Goal: Information Seeking & Learning: Learn about a topic

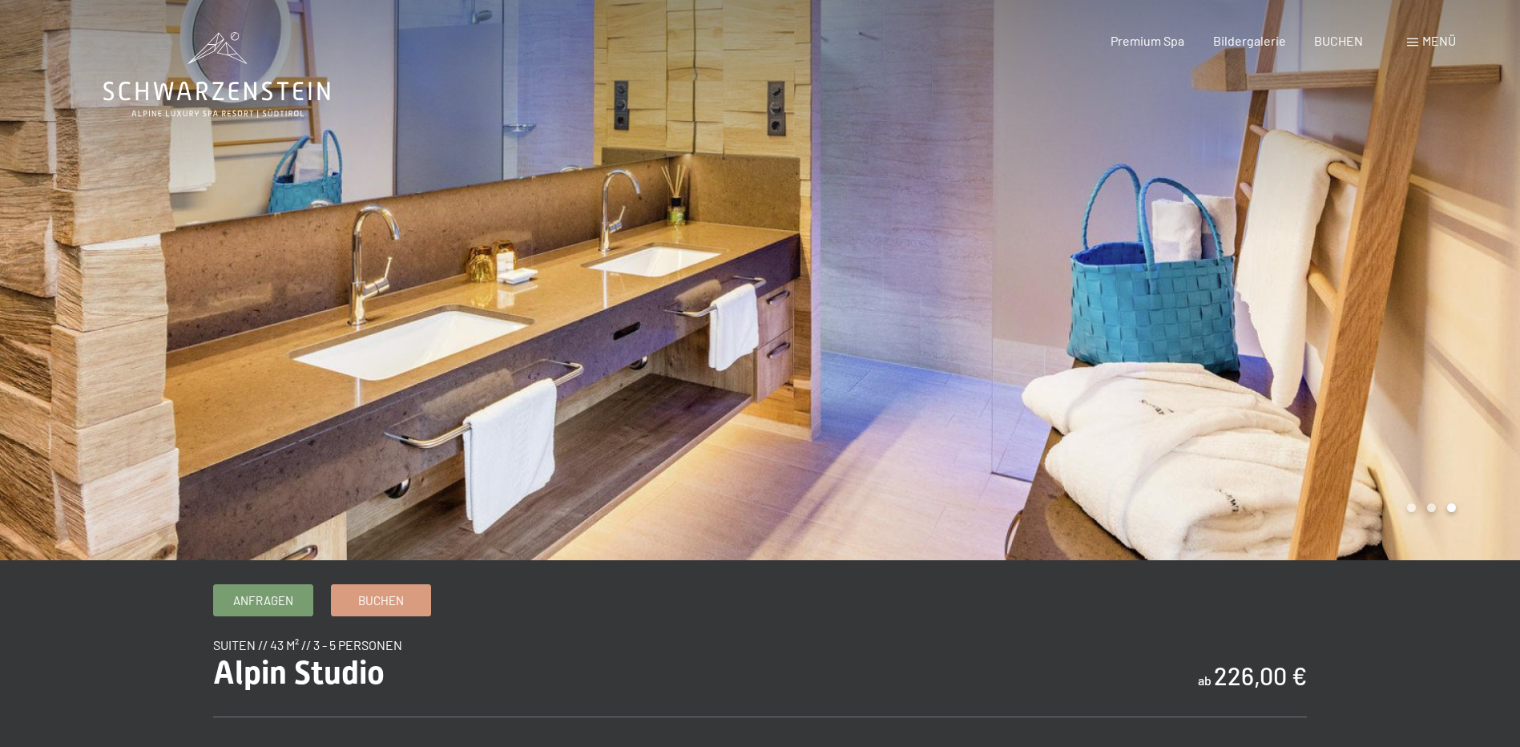
click at [1436, 38] on span "Menü" at bounding box center [1440, 40] width 34 height 15
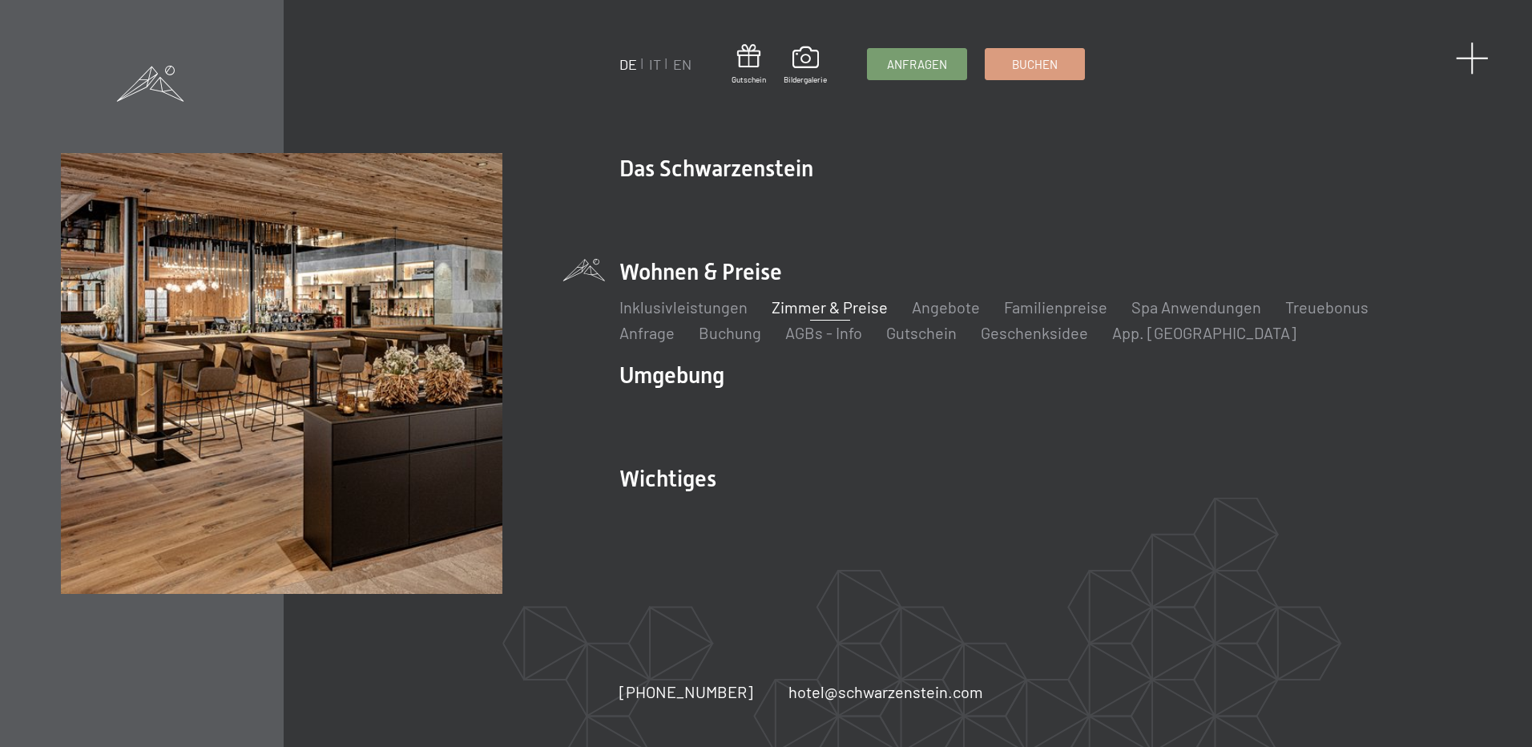
click at [1476, 53] on span at bounding box center [1472, 58] width 33 height 33
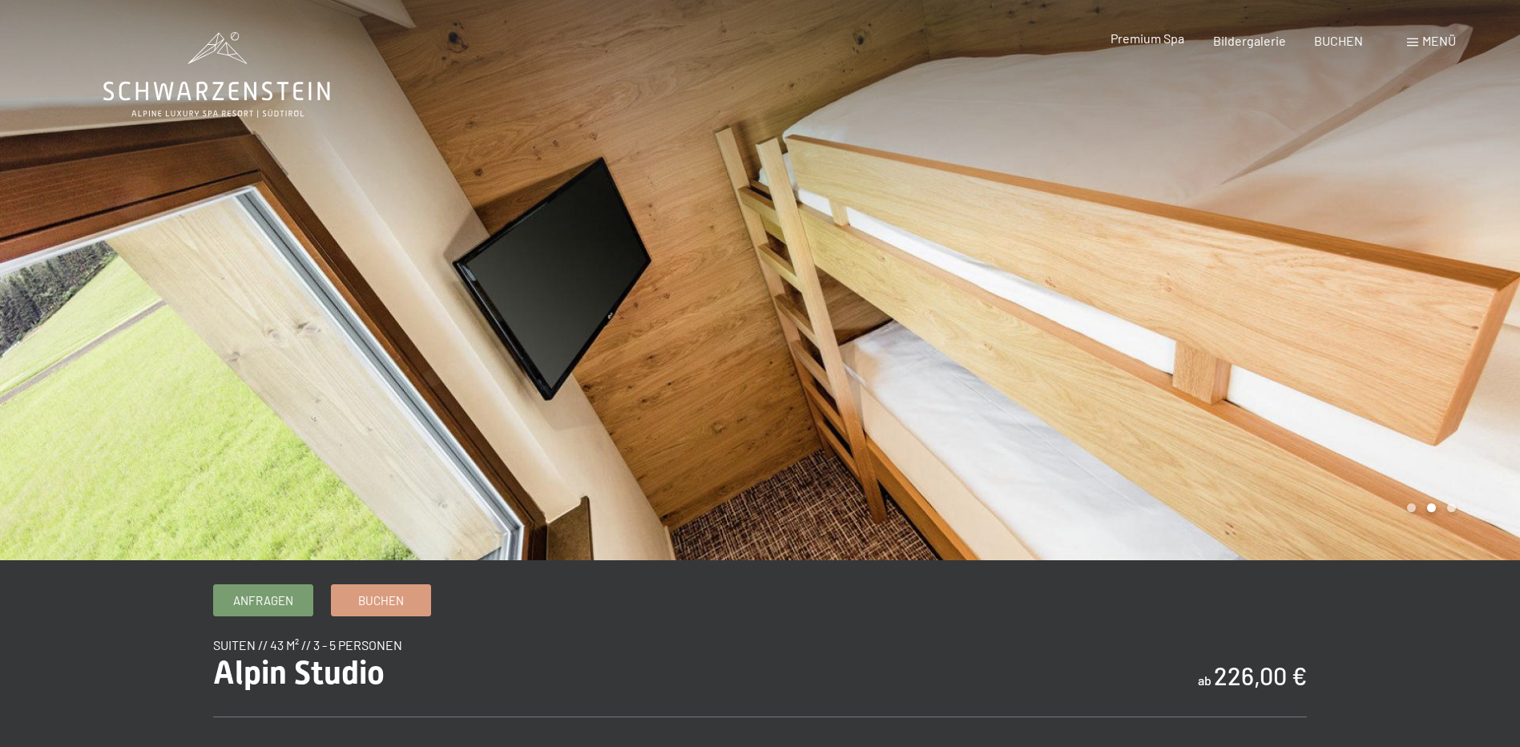
click at [1138, 40] on span "Premium Spa" at bounding box center [1148, 37] width 74 height 15
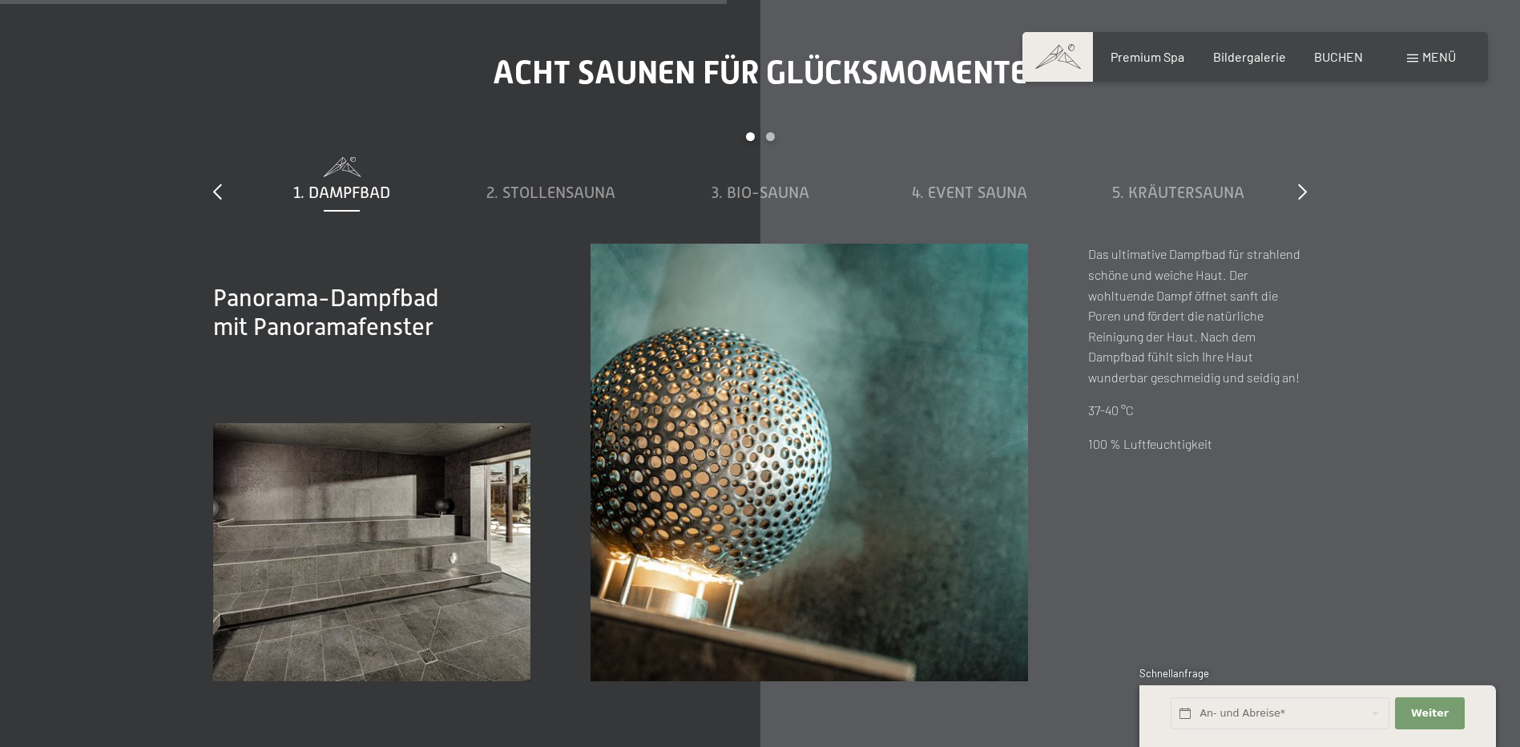
scroll to position [5850, 0]
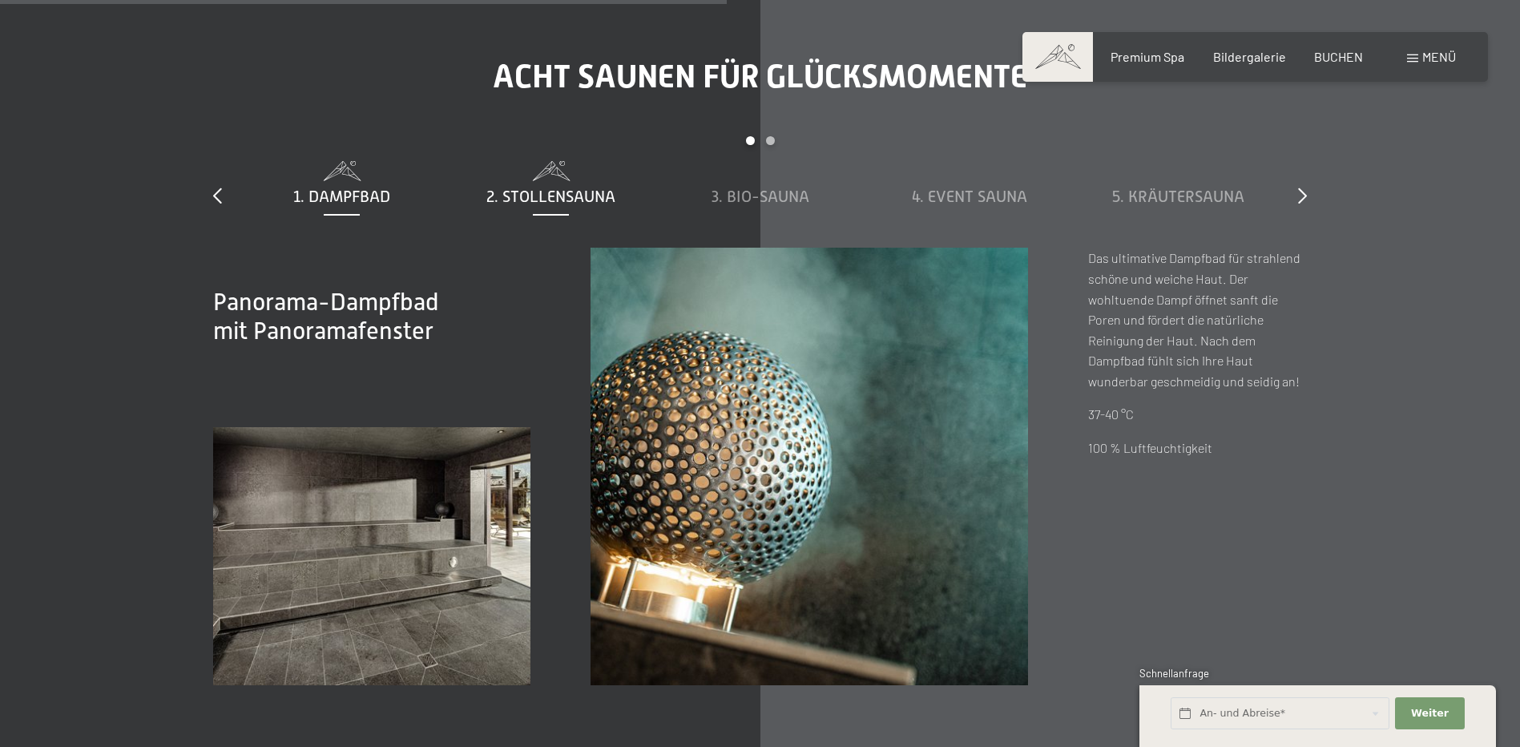
click at [575, 188] on span "2. Stollensauna" at bounding box center [550, 197] width 129 height 18
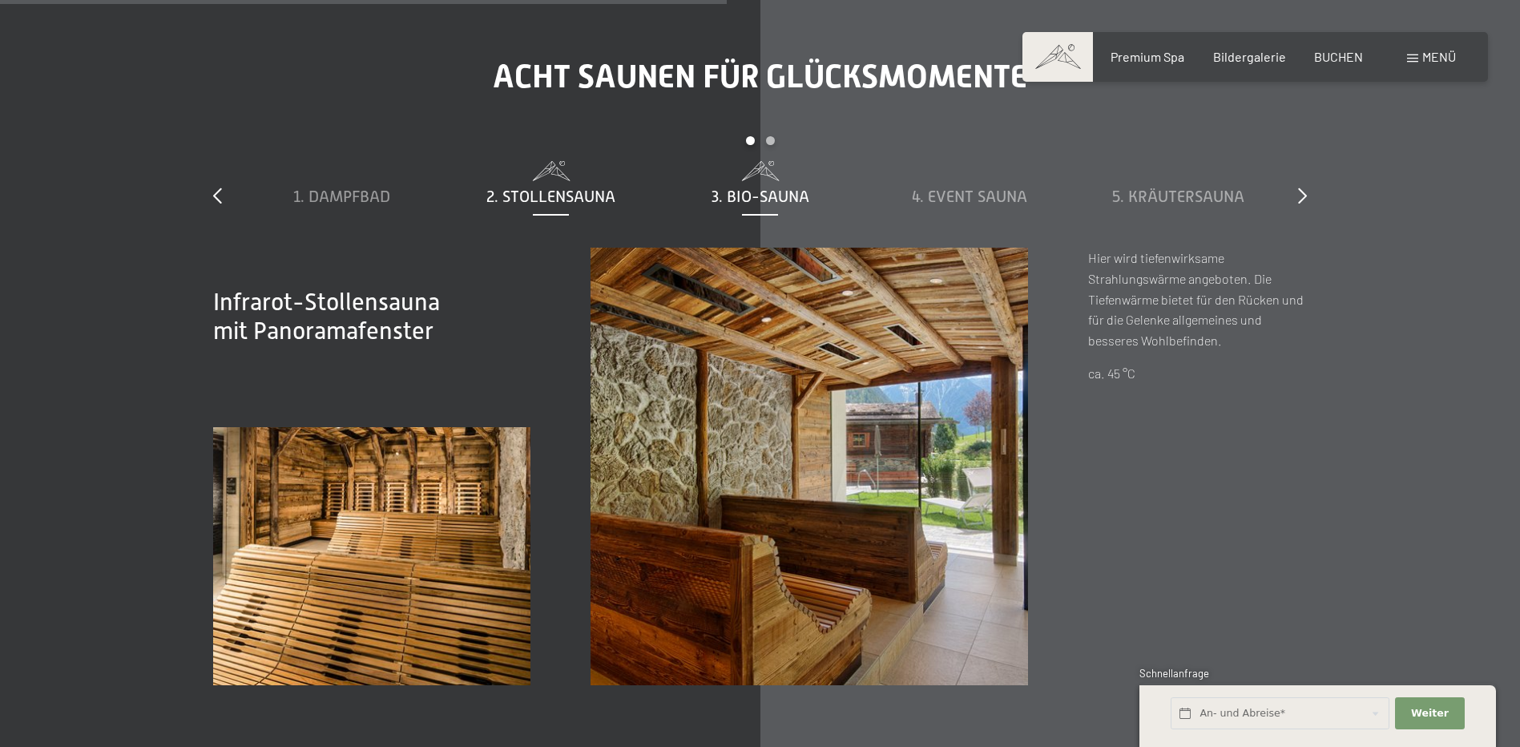
click at [741, 188] on span "3. Bio-Sauna" at bounding box center [761, 197] width 98 height 18
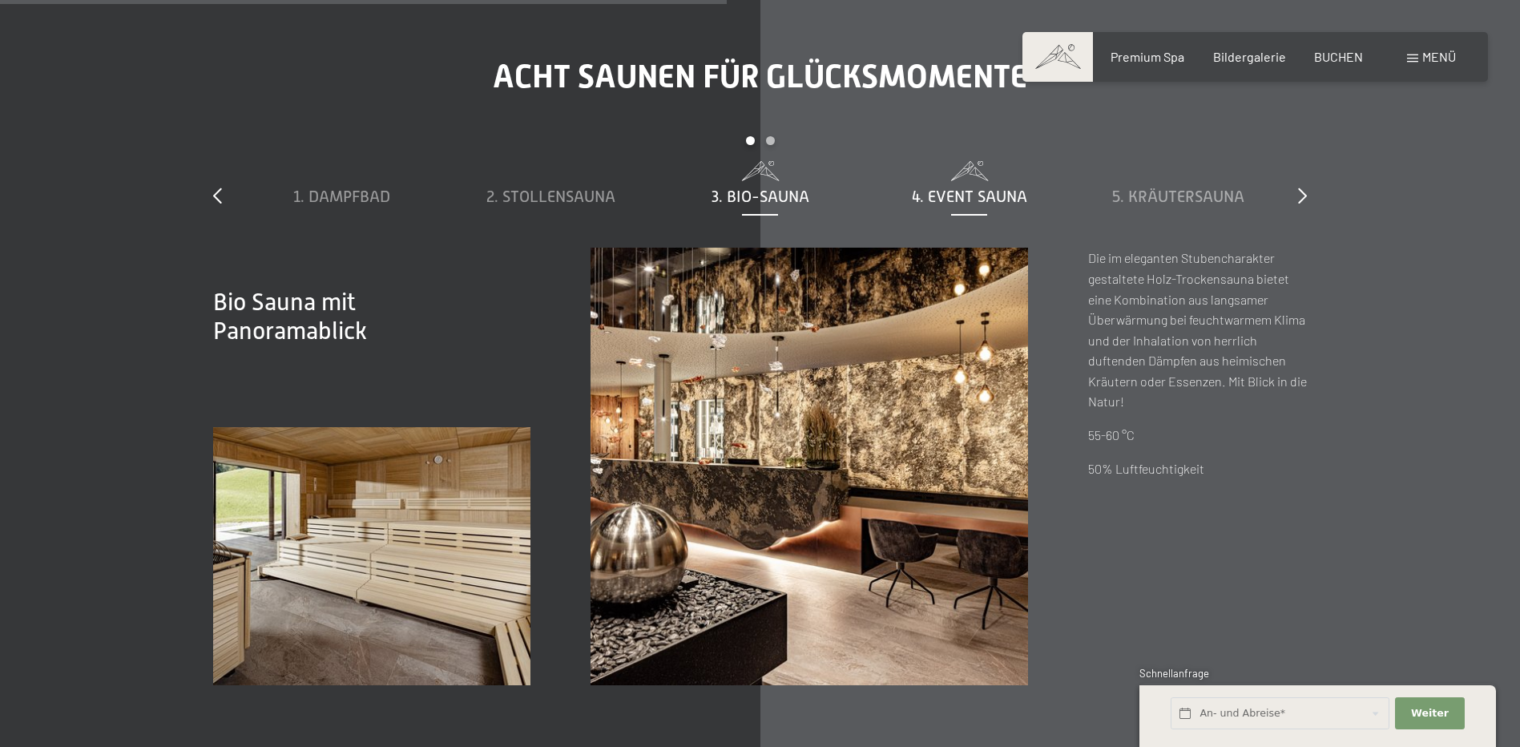
click at [947, 188] on span "4. Event Sauna" at bounding box center [969, 197] width 115 height 18
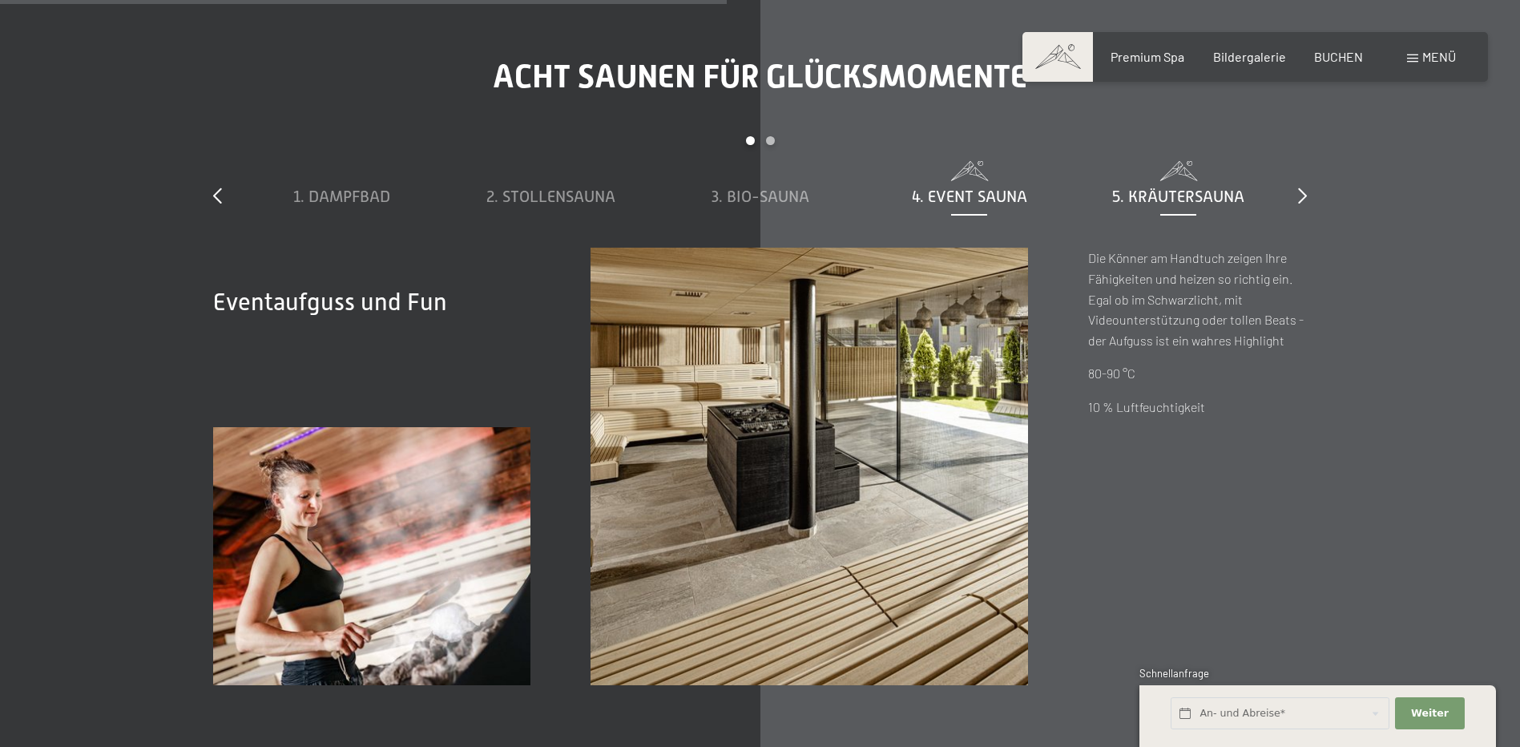
click at [1160, 188] on span "5. Kräutersauna" at bounding box center [1178, 197] width 132 height 18
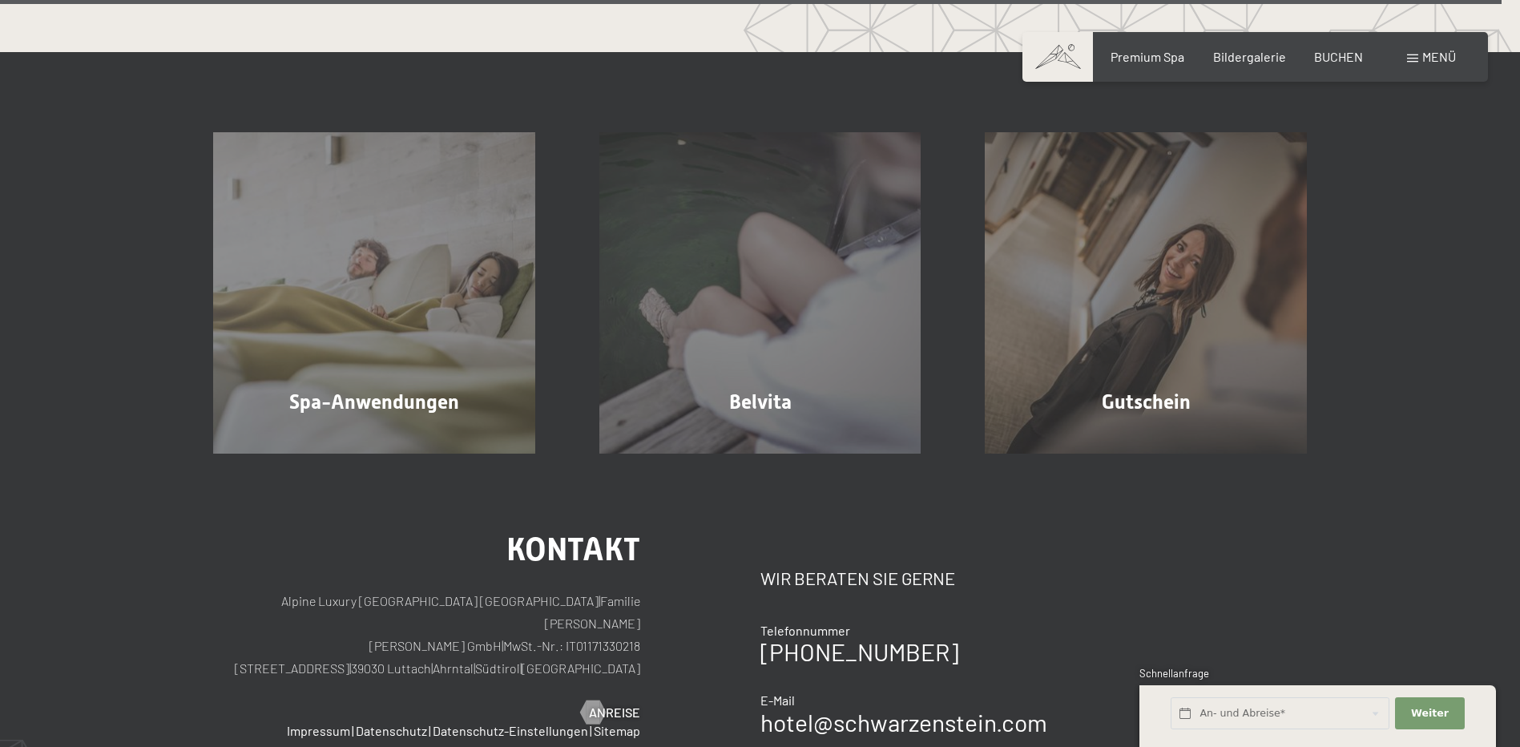
scroll to position [10499, 0]
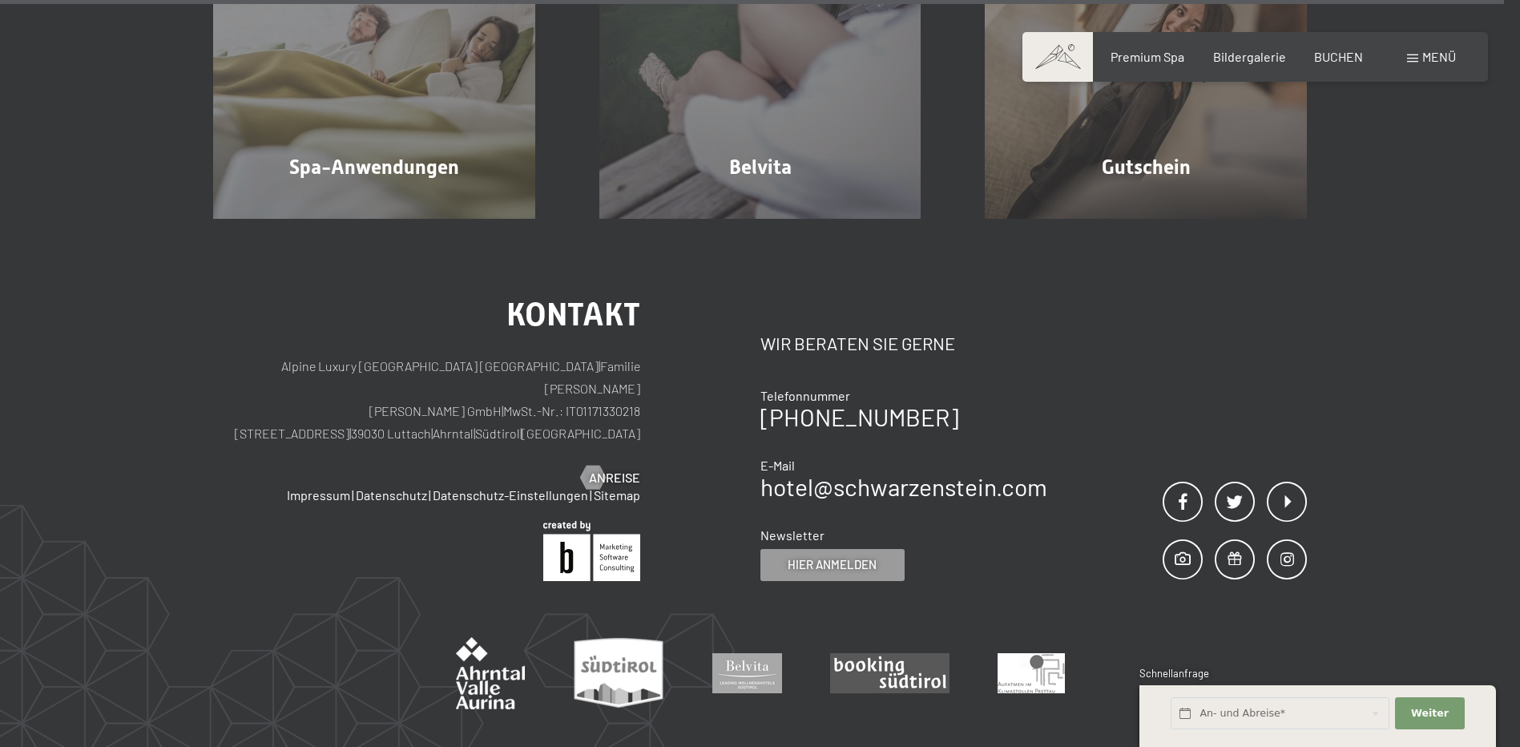
click at [1439, 58] on span "Menü" at bounding box center [1440, 56] width 34 height 15
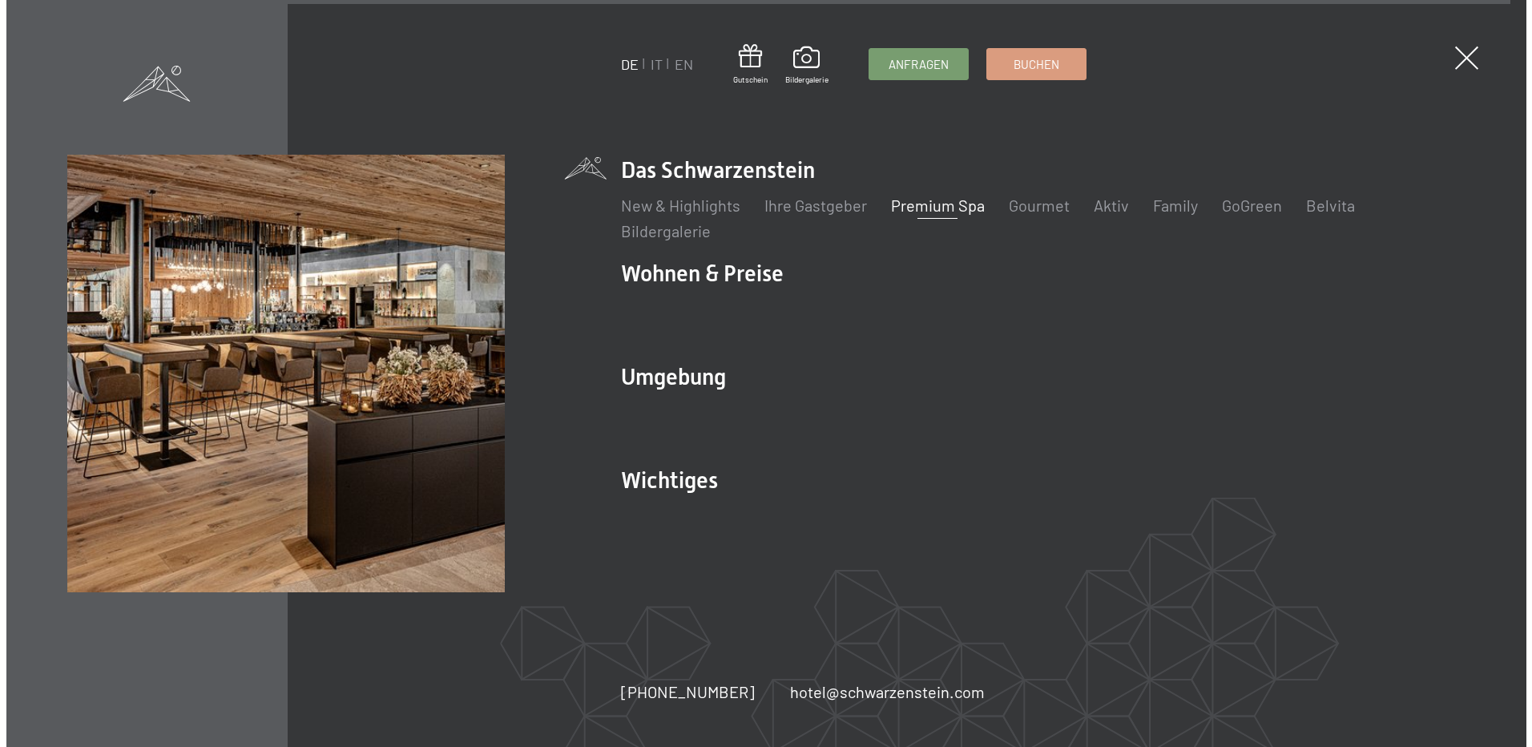
scroll to position [10526, 0]
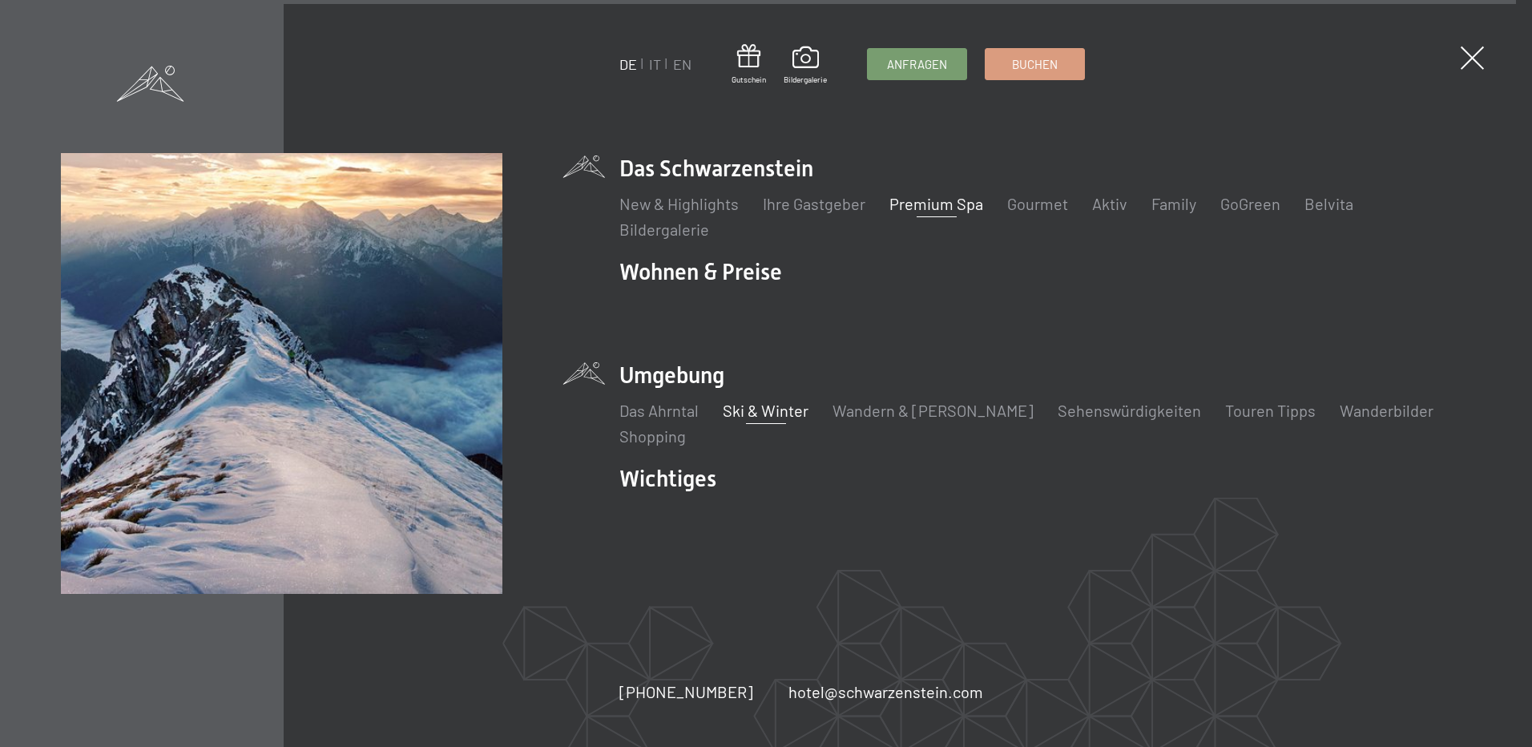
click at [750, 410] on link "Ski & Winter" at bounding box center [766, 410] width 86 height 19
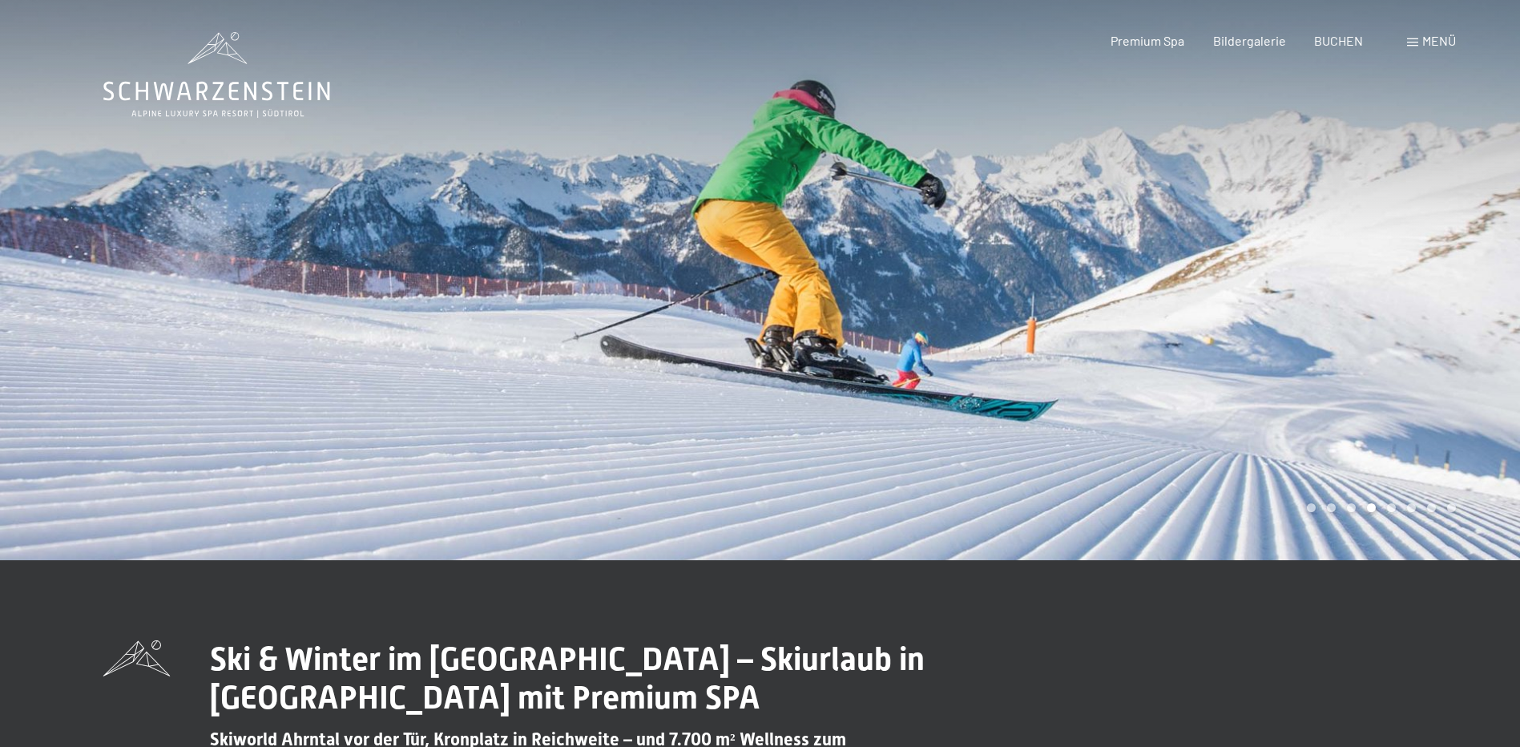
click at [1286, 368] on div at bounding box center [1141, 280] width 761 height 560
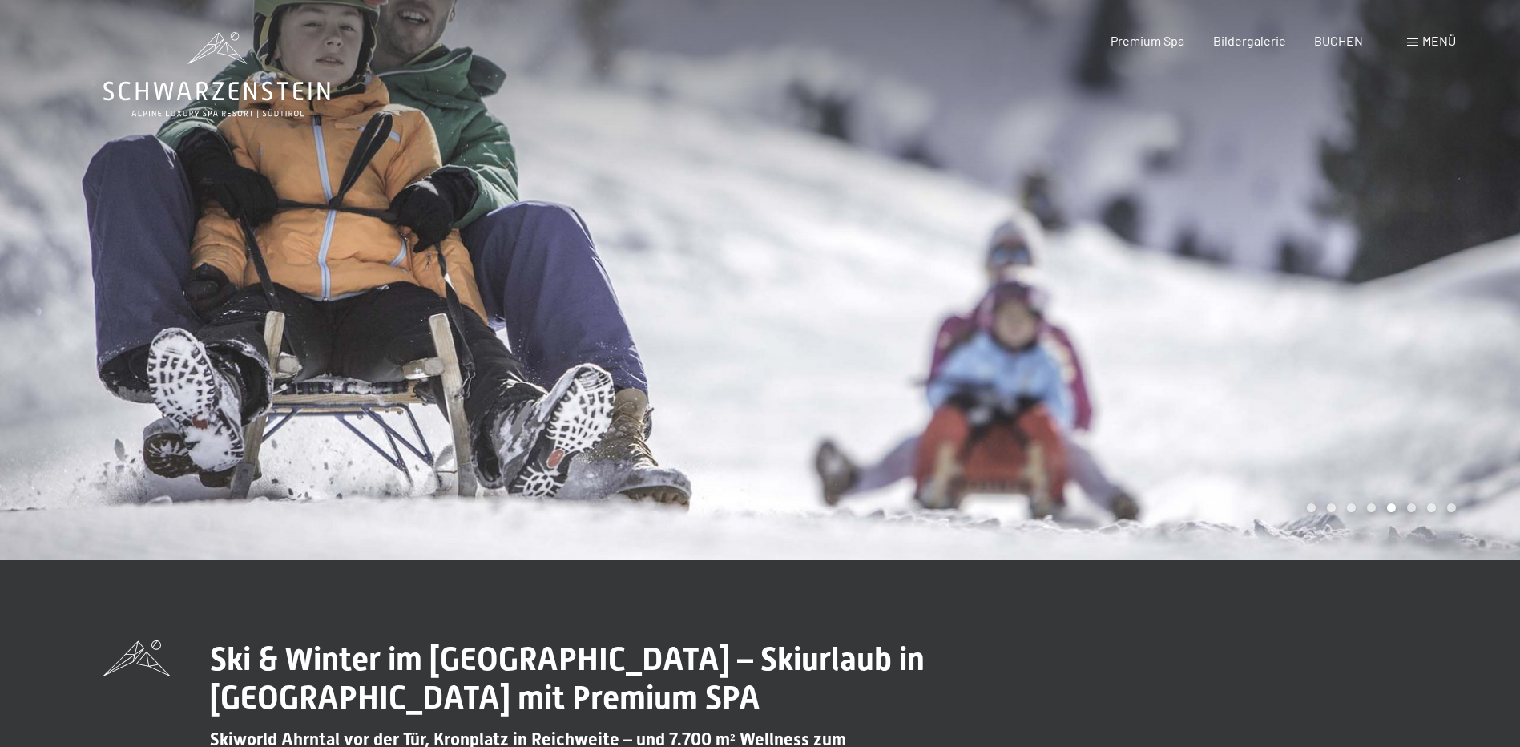
click at [1286, 368] on div at bounding box center [1141, 280] width 761 height 560
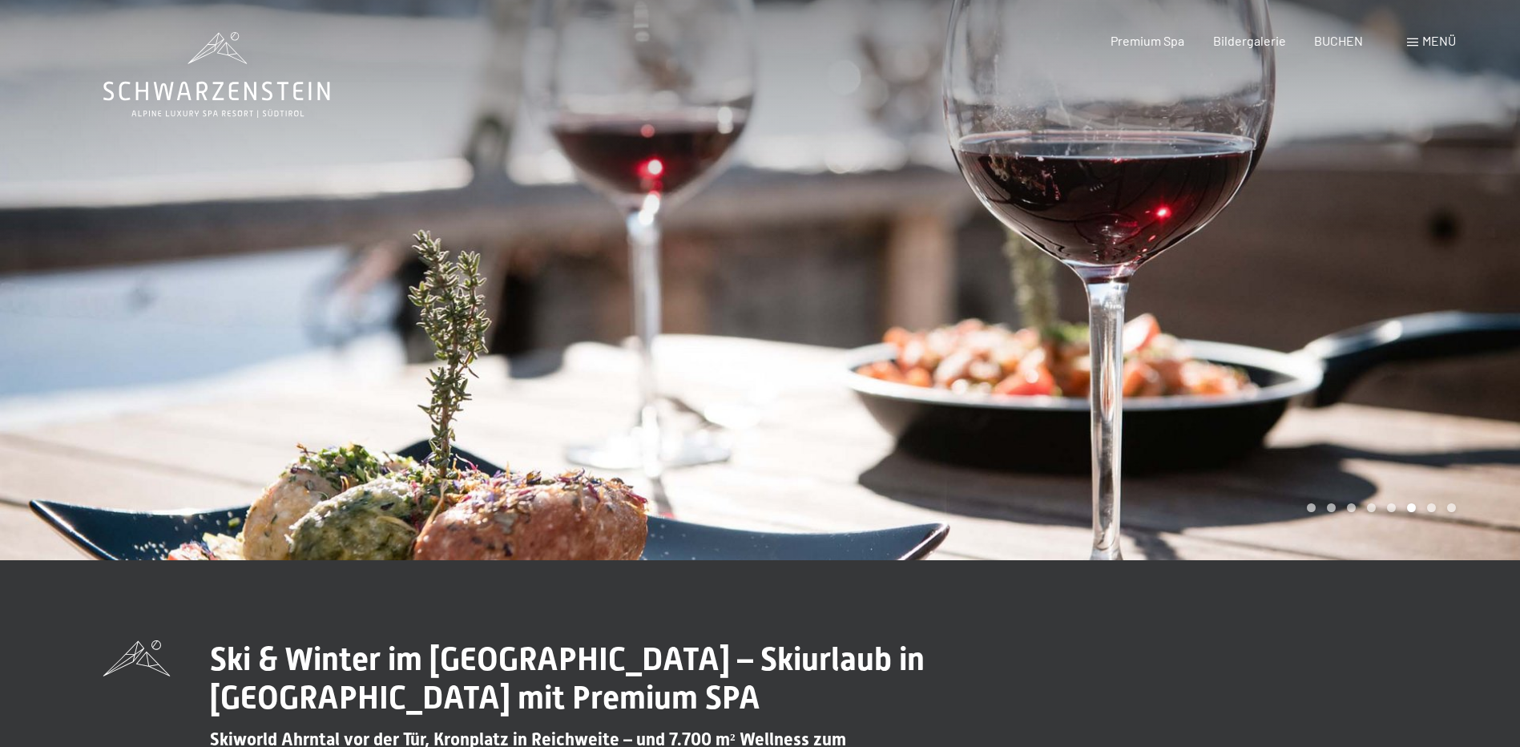
click at [1286, 364] on div at bounding box center [1141, 280] width 761 height 560
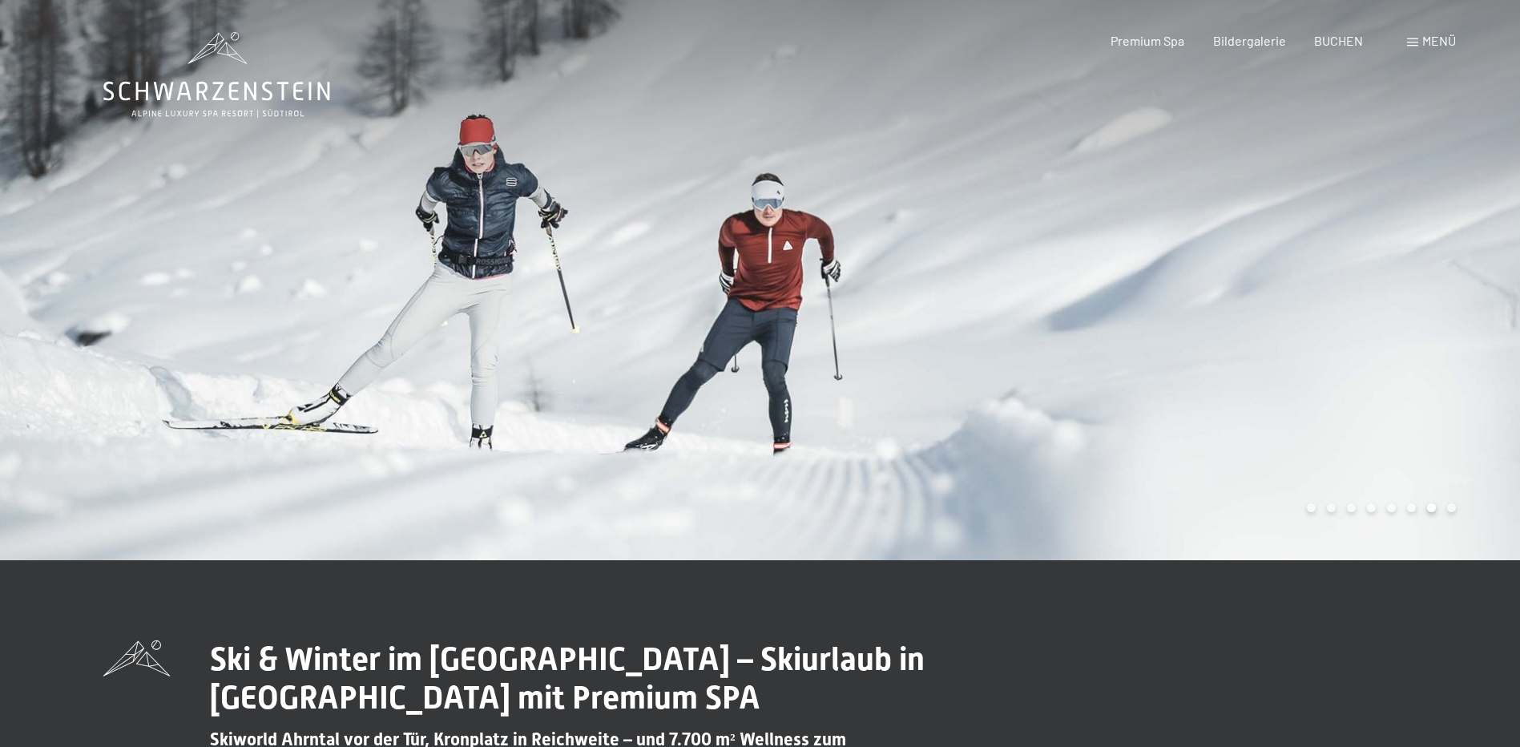
click at [1286, 363] on div at bounding box center [1141, 280] width 761 height 560
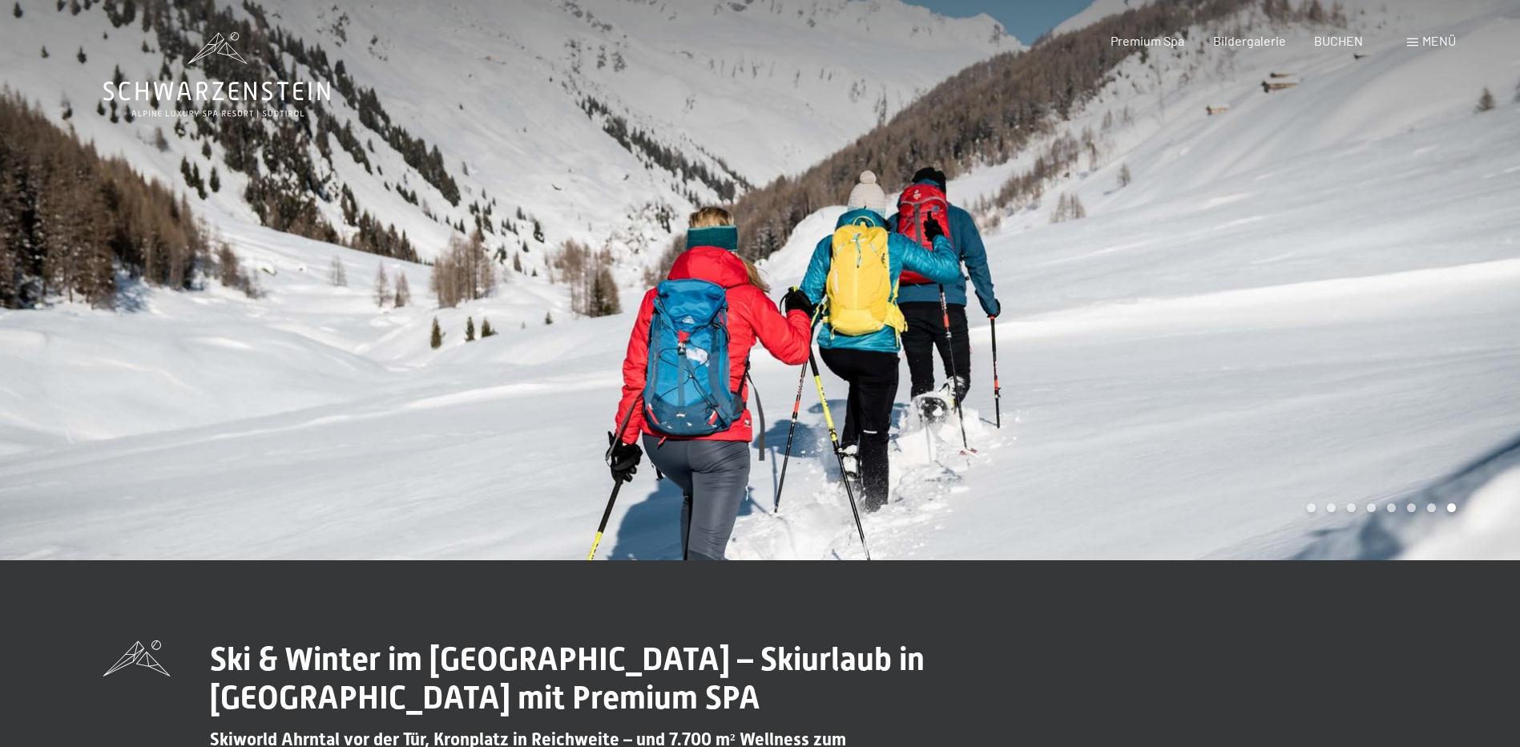
click at [1286, 362] on div at bounding box center [1141, 280] width 761 height 560
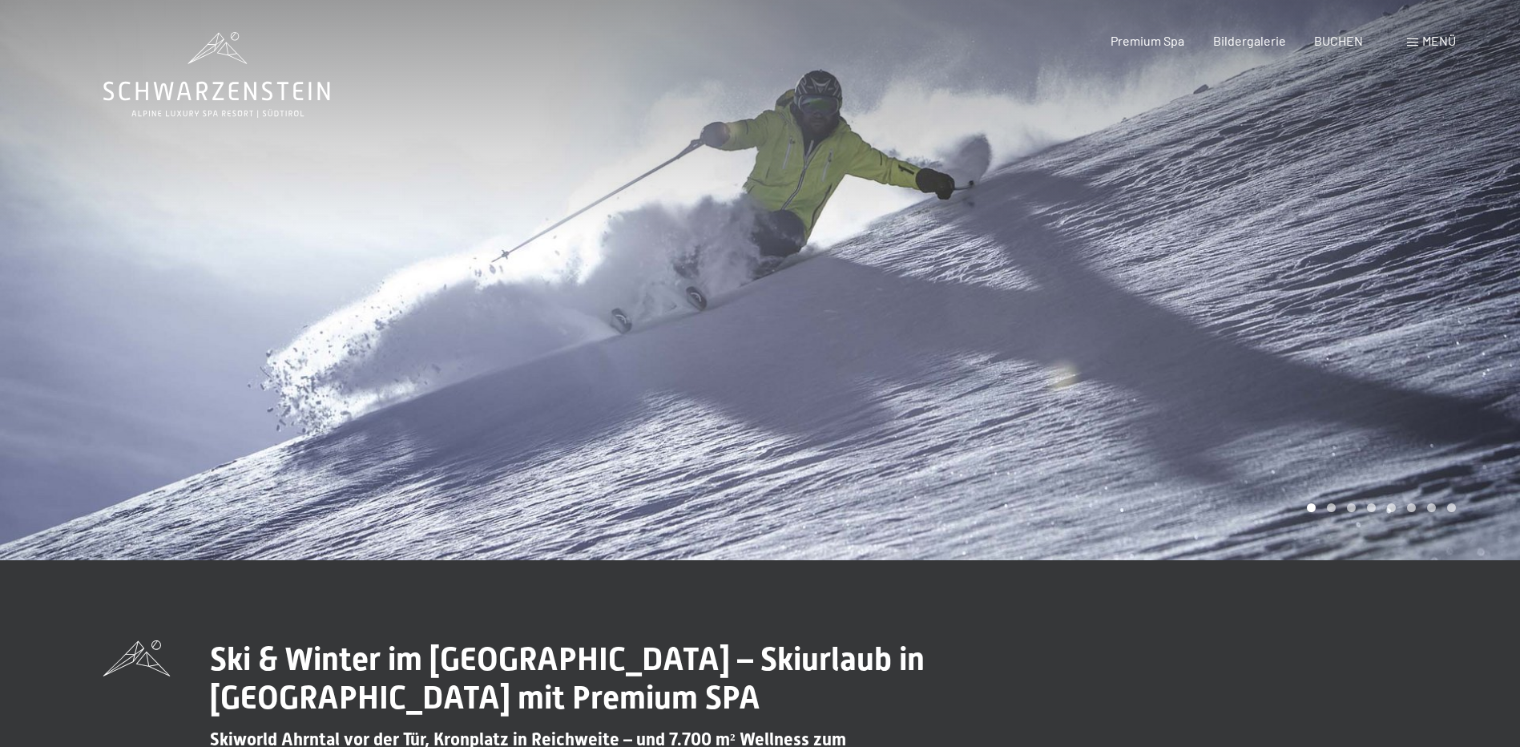
click at [1286, 362] on div at bounding box center [1141, 280] width 761 height 560
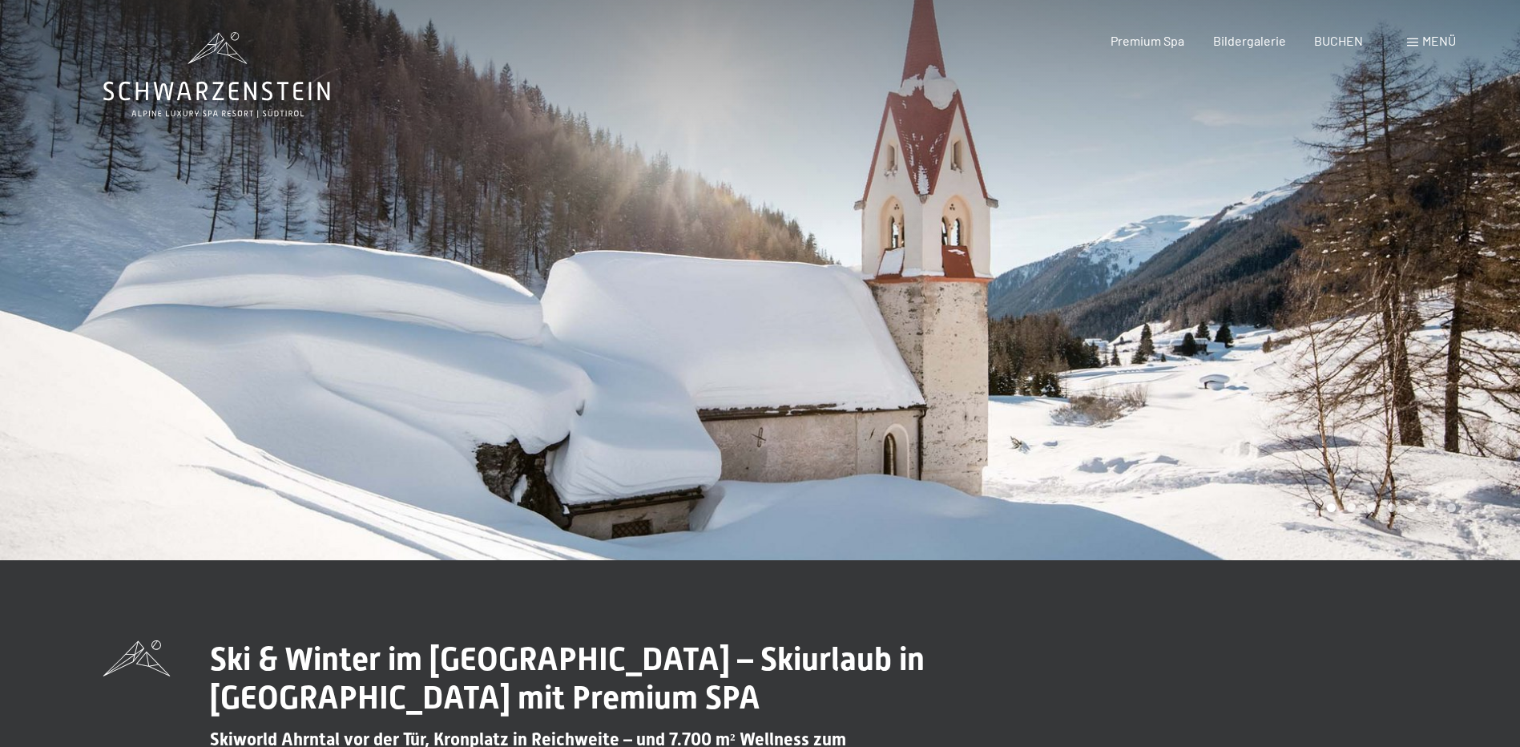
click at [1285, 361] on div at bounding box center [1141, 280] width 761 height 560
